Goal: Task Accomplishment & Management: Manage account settings

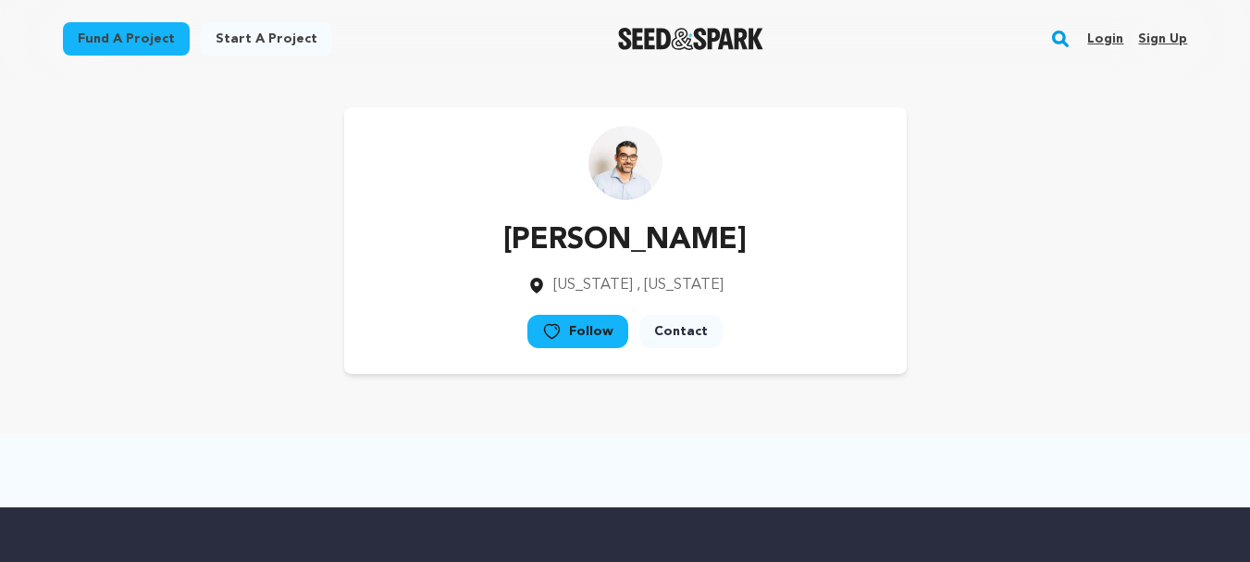
click at [1162, 36] on link "Sign up" at bounding box center [1162, 39] width 49 height 30
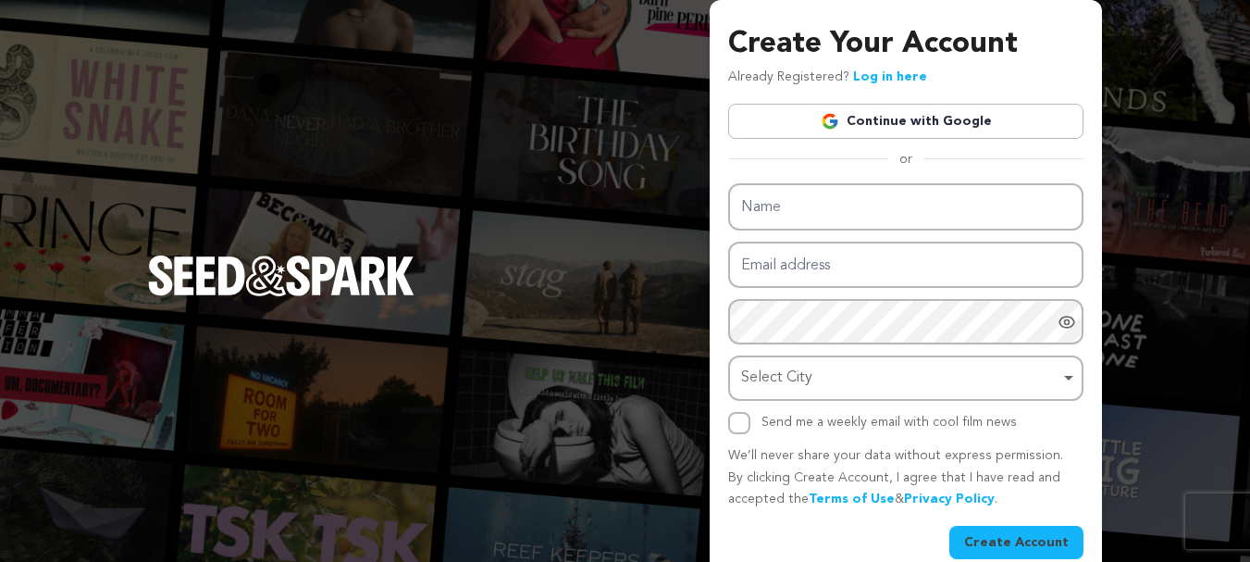
click at [876, 118] on link "Continue with Google" at bounding box center [905, 121] width 355 height 35
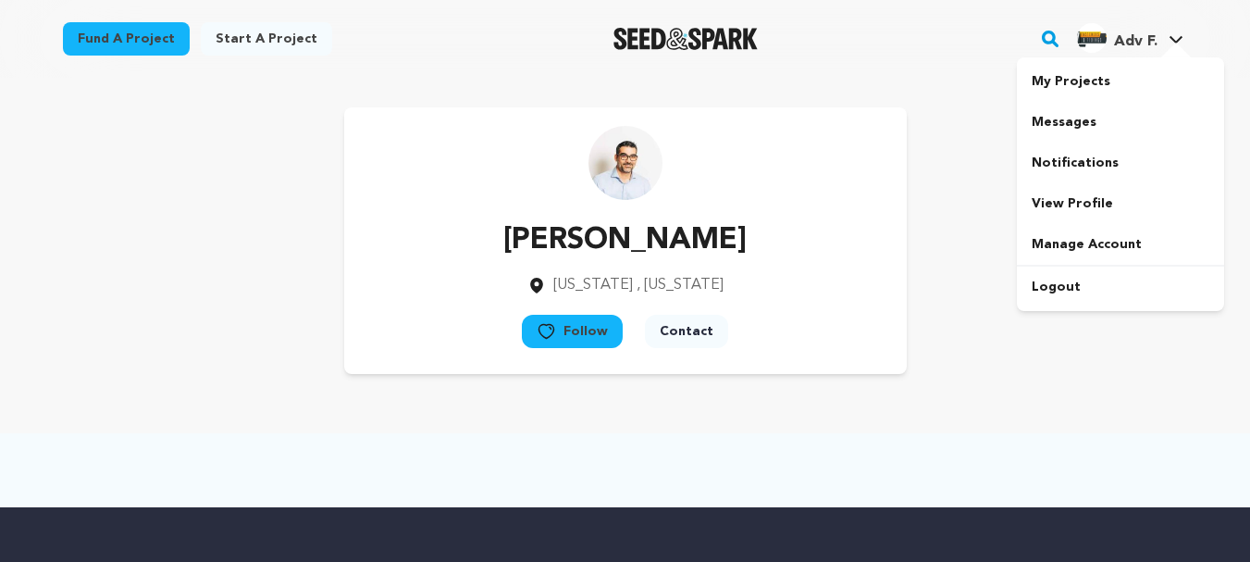
click at [1088, 43] on img "Adv F.'s Profile" at bounding box center [1092, 38] width 30 height 30
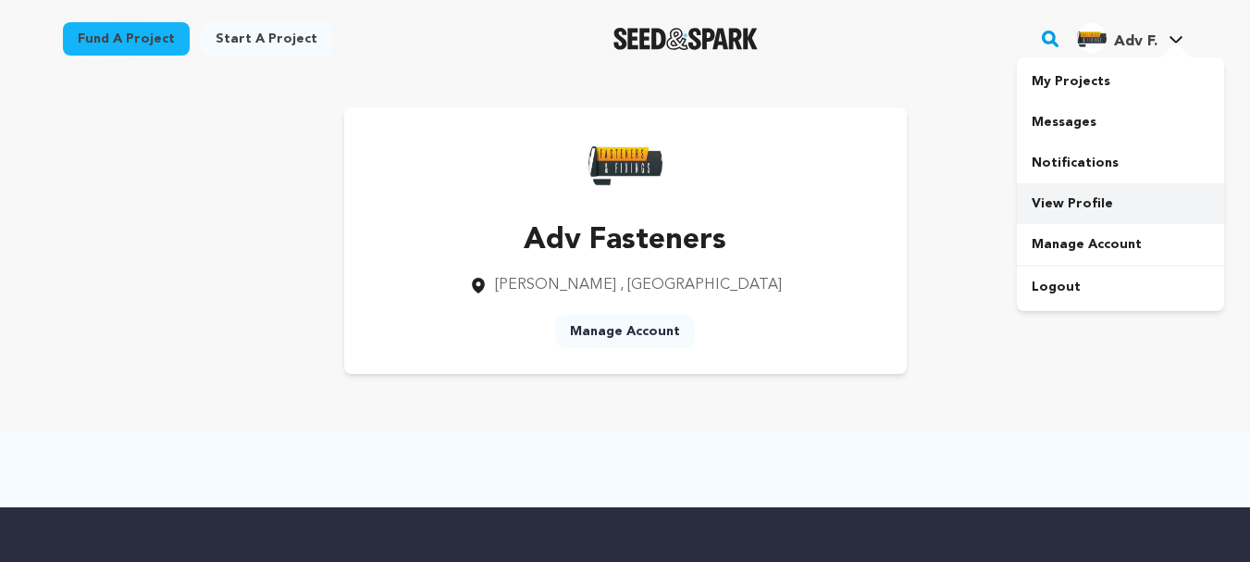
click at [1062, 204] on link "View Profile" at bounding box center [1120, 203] width 207 height 41
click at [603, 338] on link "Manage Account" at bounding box center [625, 331] width 140 height 33
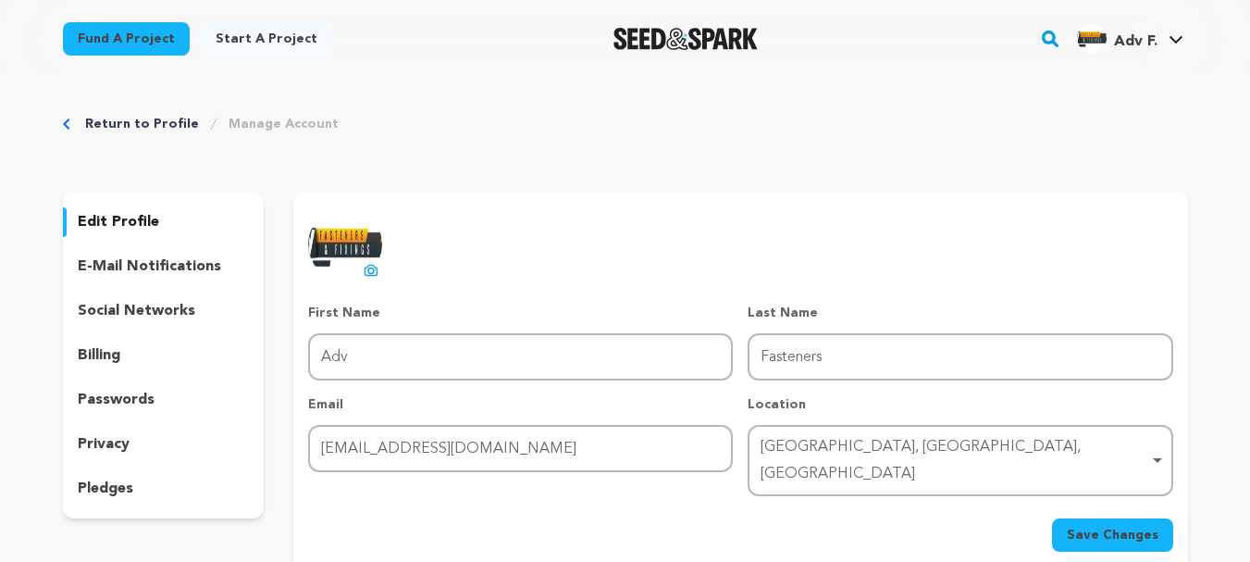
scroll to position [93, 0]
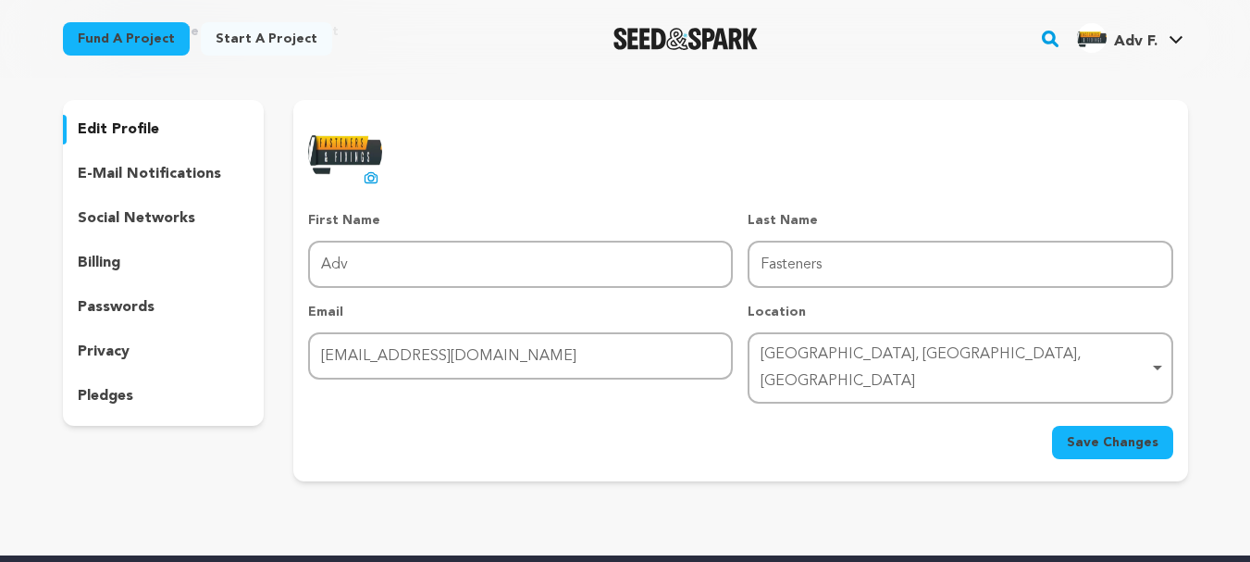
click at [155, 222] on p "social networks" at bounding box center [137, 218] width 118 height 22
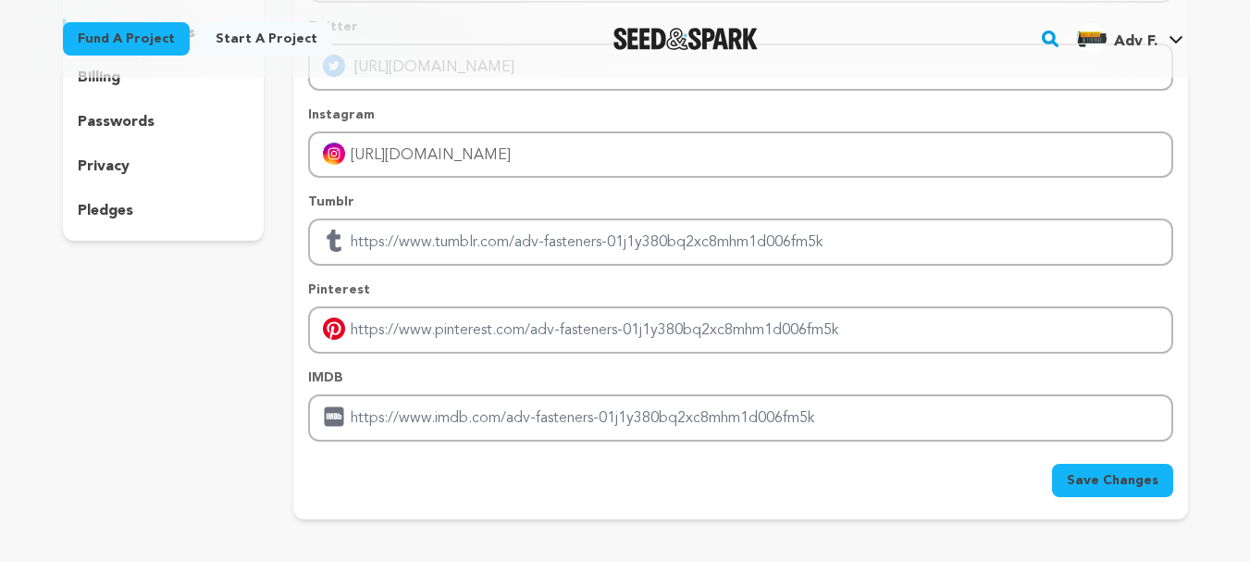
scroll to position [370, 0]
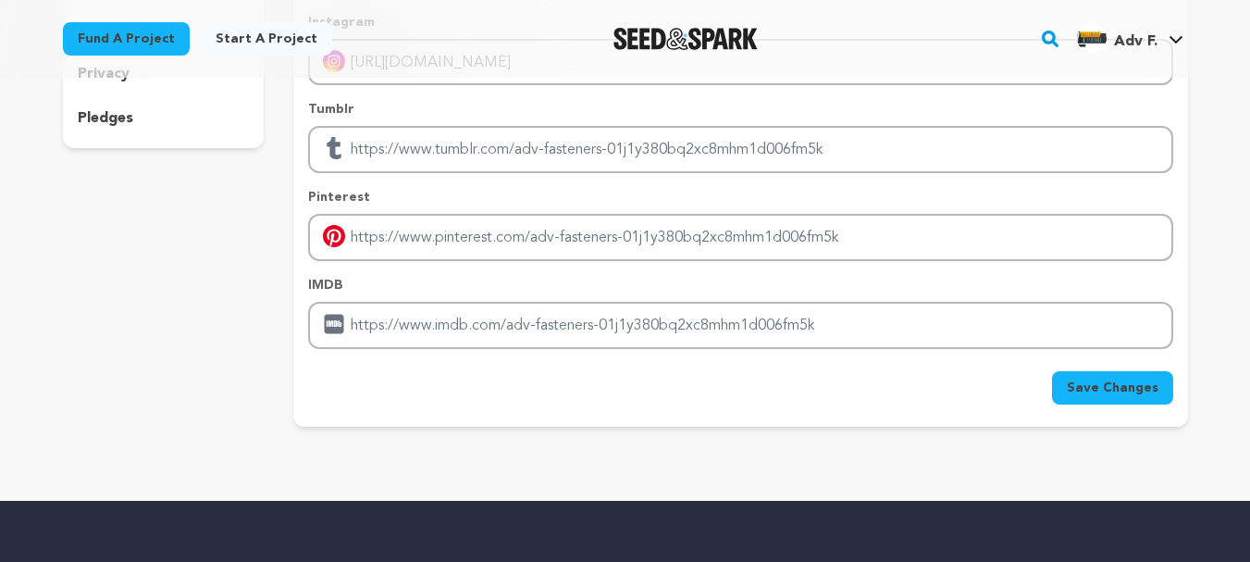
click at [1112, 391] on span "Save Changes" at bounding box center [1113, 388] width 92 height 19
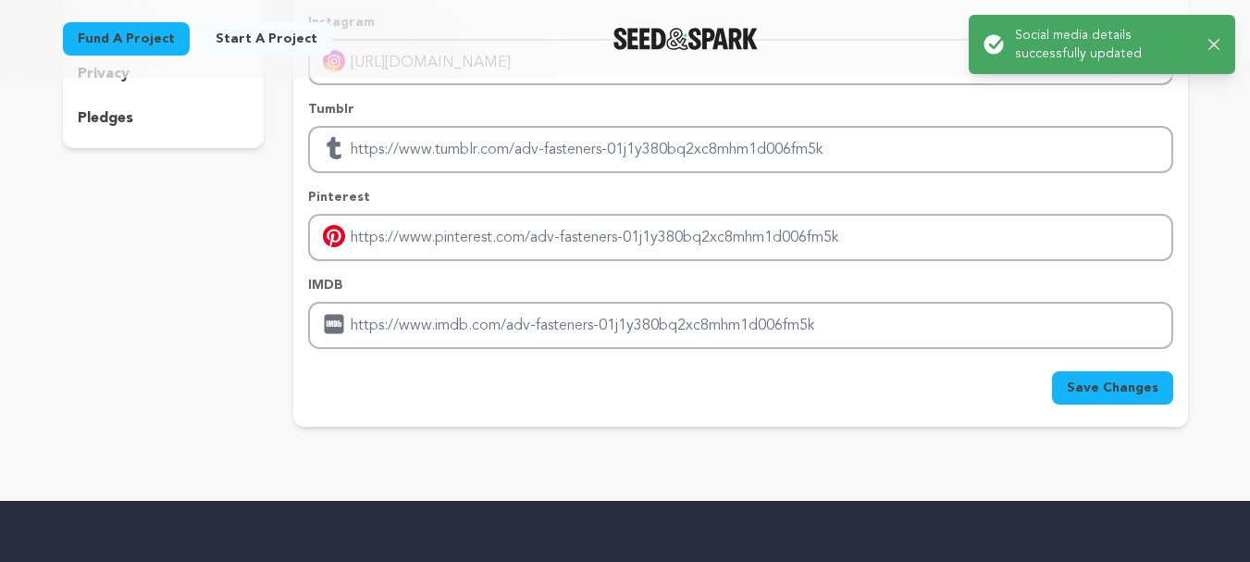
scroll to position [0, 0]
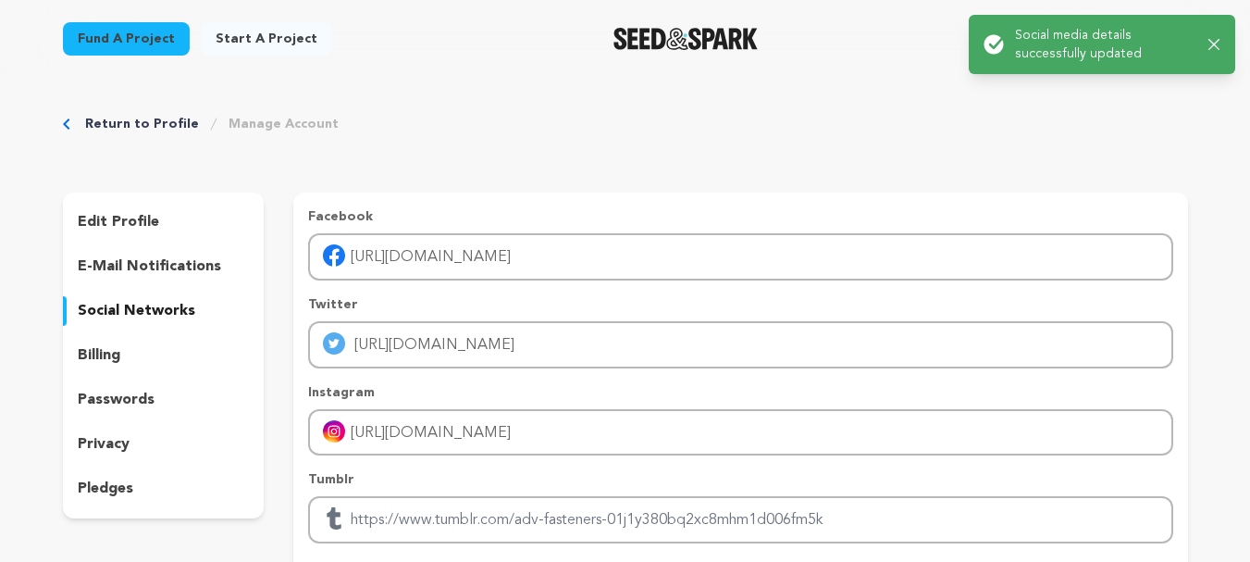
click at [145, 111] on div "Return to Profile Manage Account edit profile e-mail notifications social netwo…" at bounding box center [625, 460] width 1185 height 764
click at [146, 116] on link "Return to Profile" at bounding box center [142, 124] width 114 height 19
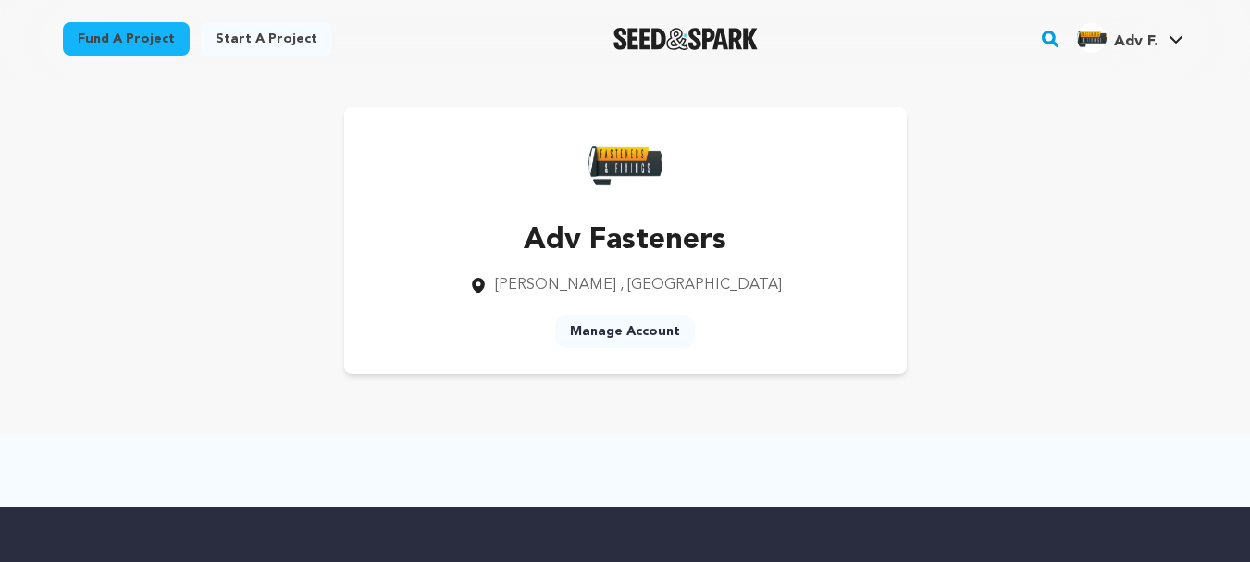
click at [584, 285] on p "Hayes , England" at bounding box center [625, 285] width 313 height 22
drag, startPoint x: 615, startPoint y: 331, endPoint x: 635, endPoint y: 321, distance: 22.8
click at [615, 333] on link "Manage Account" at bounding box center [625, 331] width 140 height 33
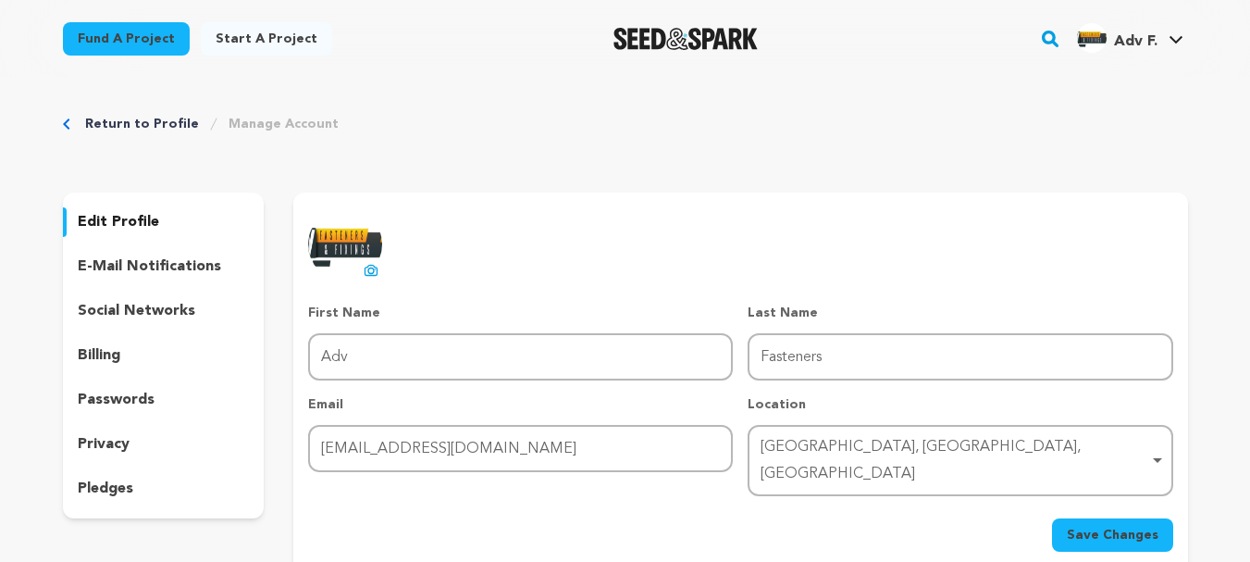
scroll to position [93, 0]
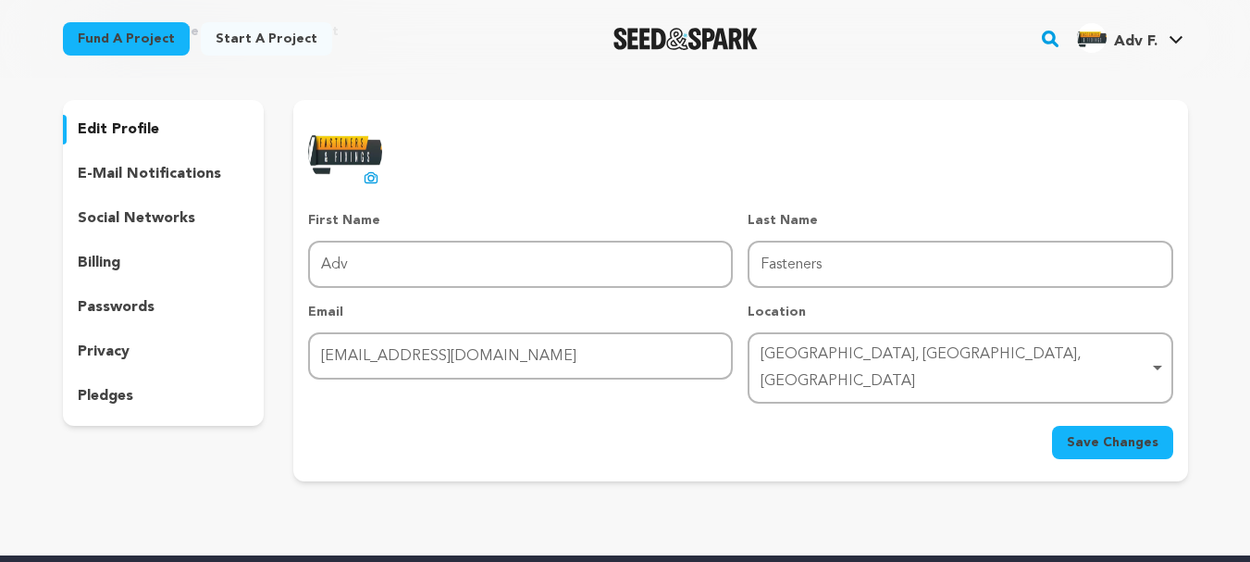
click at [144, 260] on div "billing" at bounding box center [164, 263] width 202 height 30
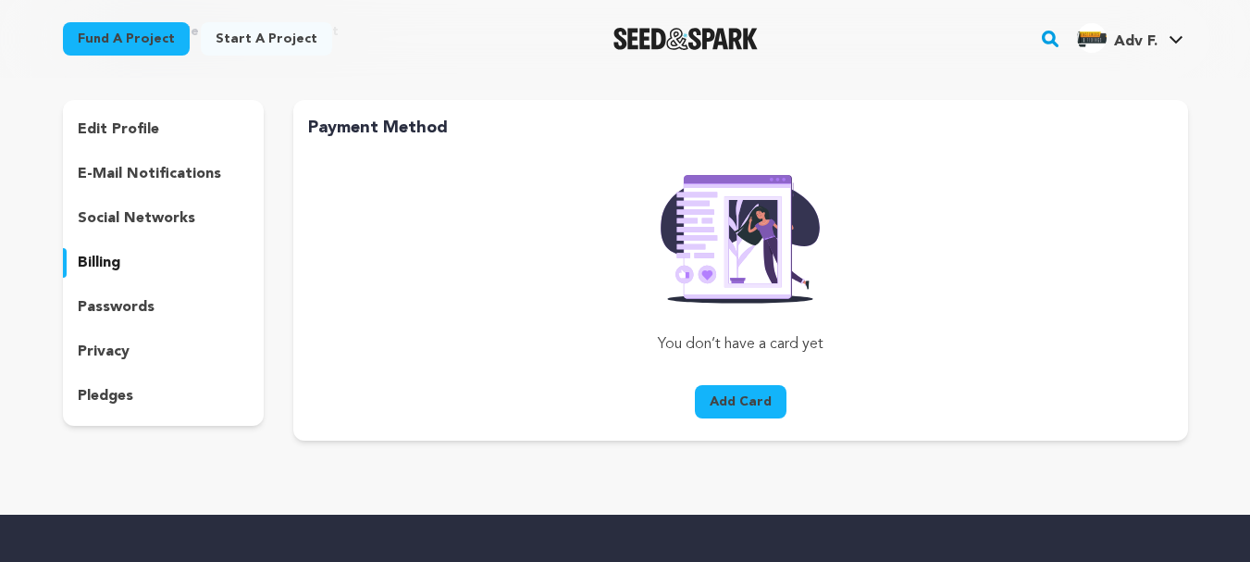
click at [140, 311] on p "passwords" at bounding box center [116, 307] width 77 height 22
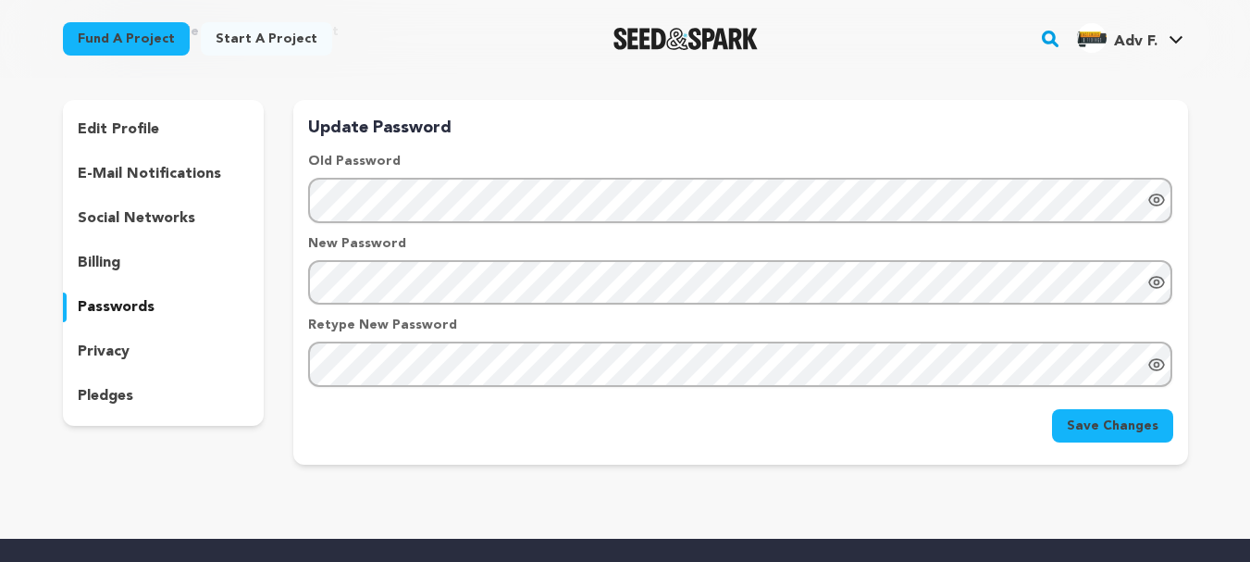
click at [133, 342] on div "privacy" at bounding box center [164, 352] width 202 height 30
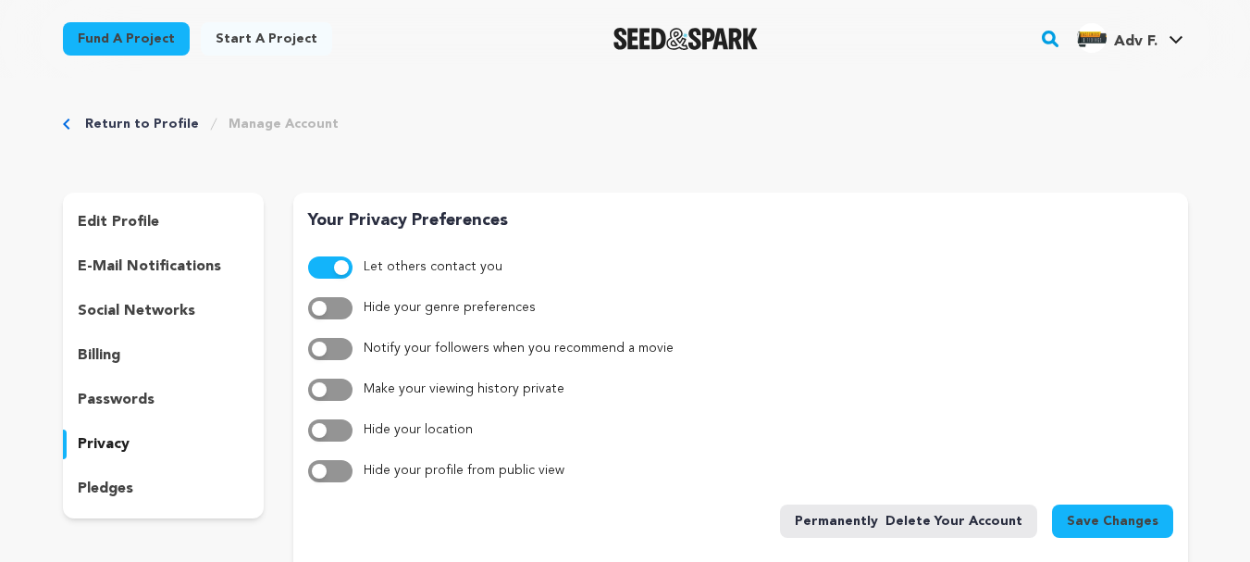
click at [182, 260] on p "e-mail notifications" at bounding box center [149, 266] width 143 height 22
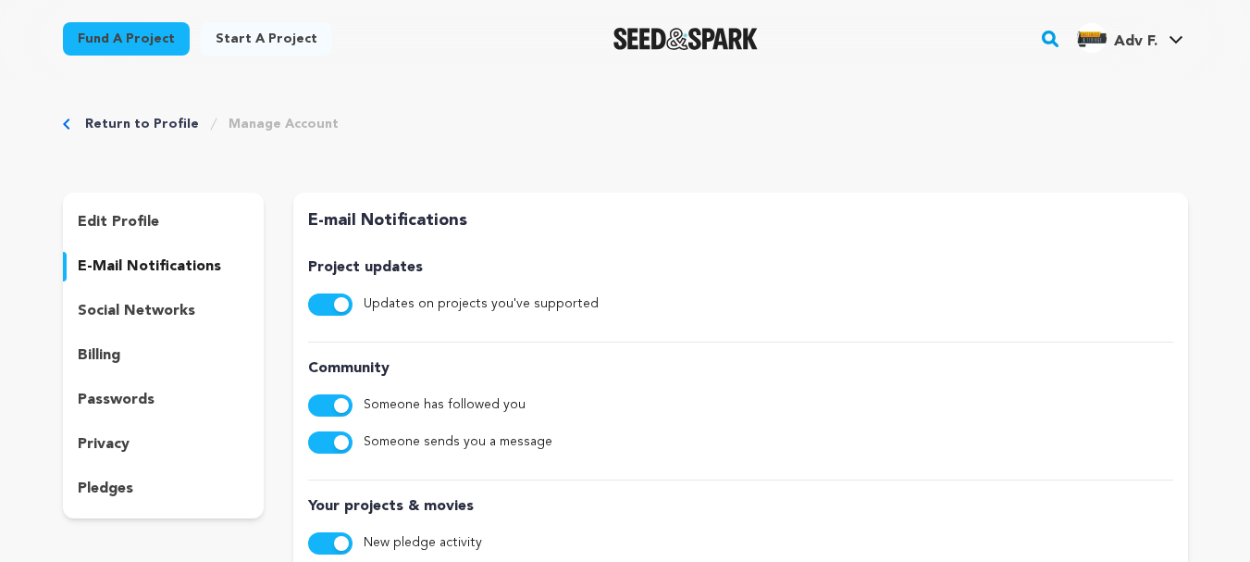
click at [188, 316] on p "social networks" at bounding box center [137, 311] width 118 height 22
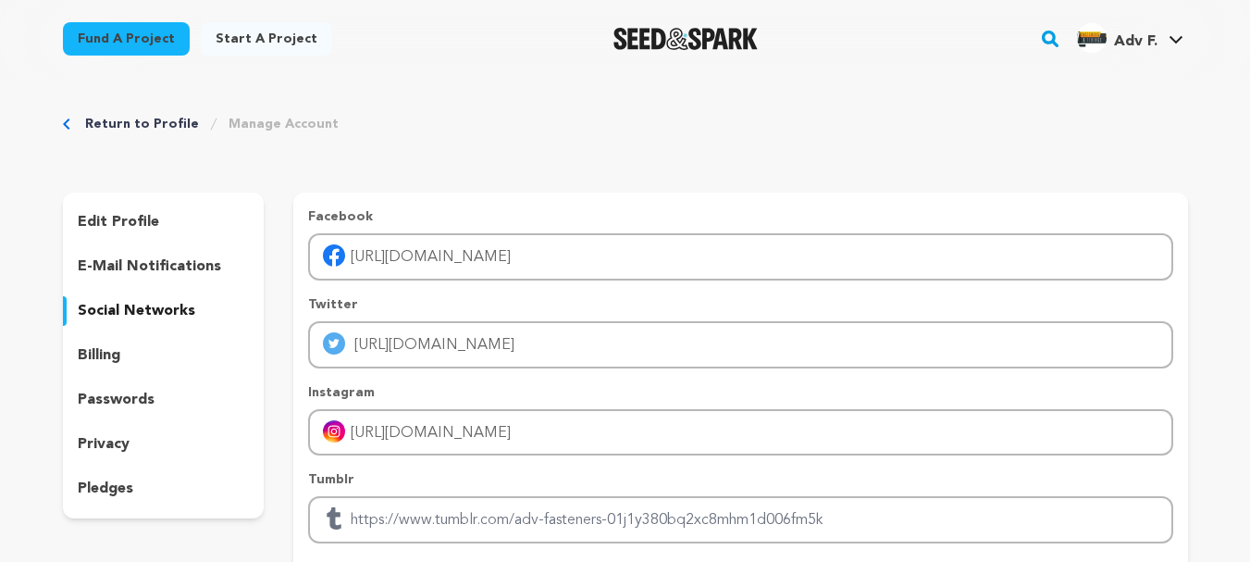
click at [136, 117] on link "Return to Profile" at bounding box center [142, 124] width 114 height 19
